Goal: Task Accomplishment & Management: Use online tool/utility

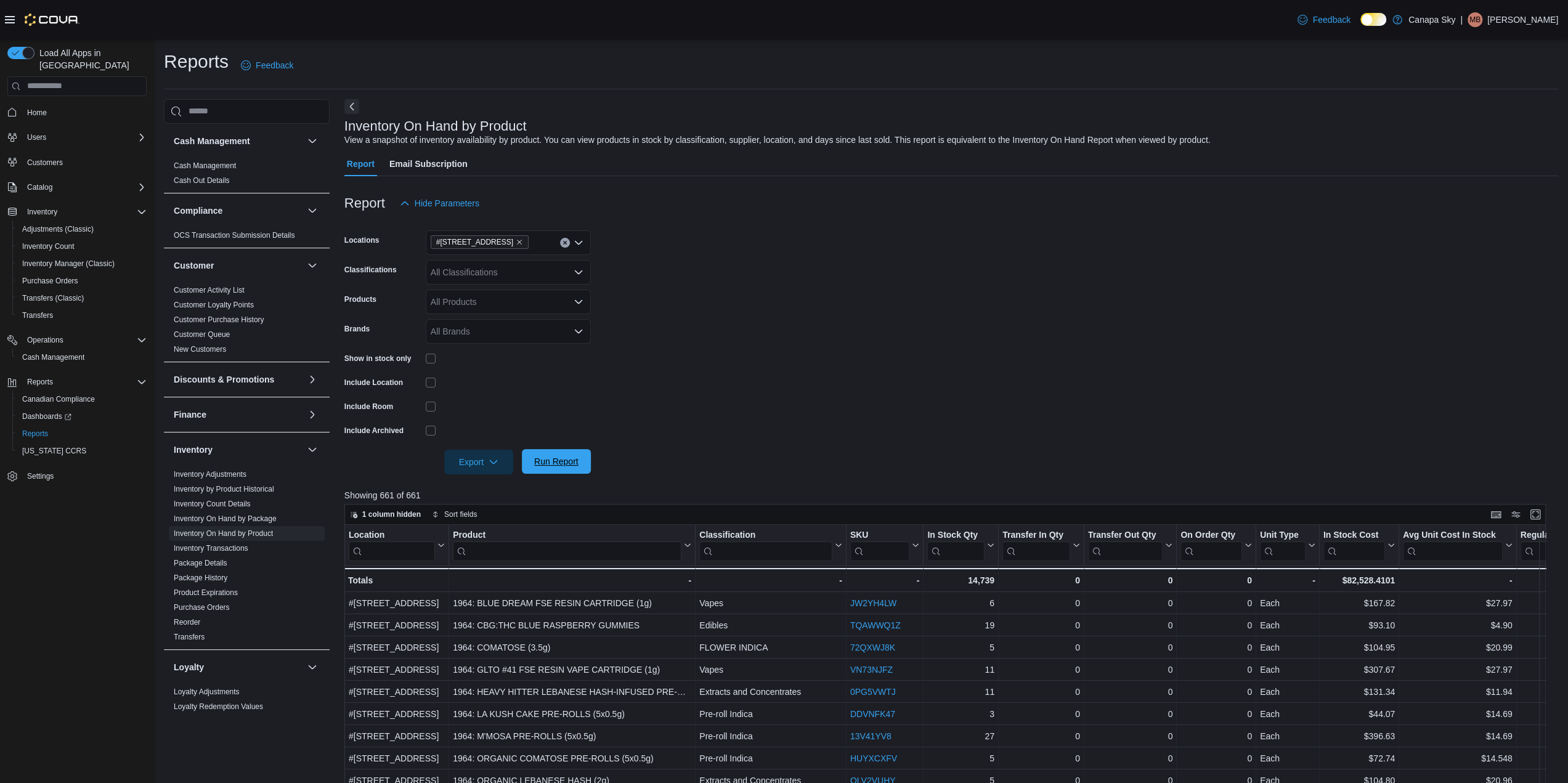
click at [560, 468] on span "Run Report" at bounding box center [556, 461] width 54 height 24
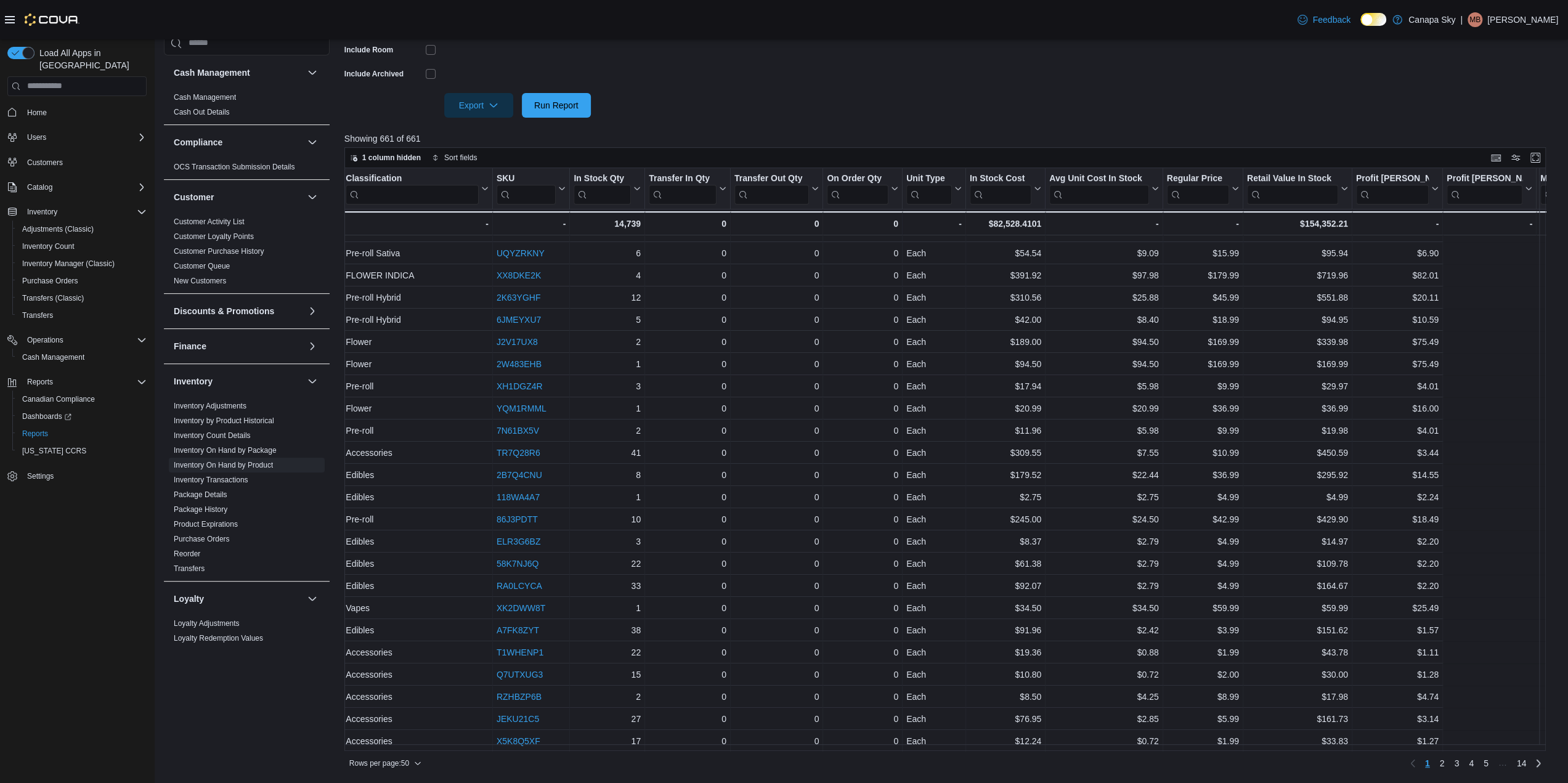
scroll to position [598, 0]
